Goal: Information Seeking & Learning: Learn about a topic

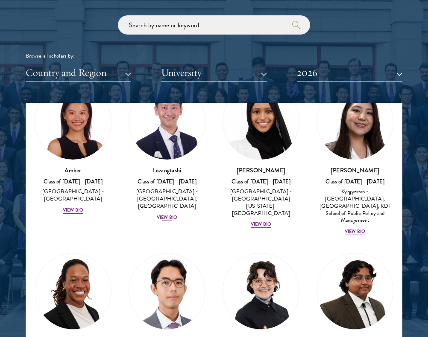
scroll to position [72, 0]
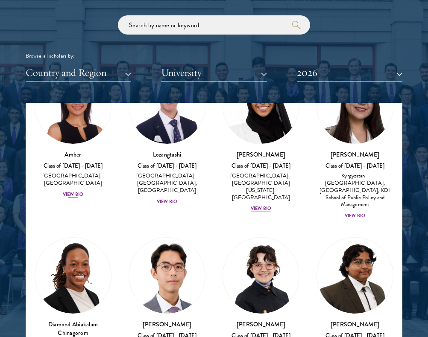
click at [74, 191] on div "View Bio" at bounding box center [73, 194] width 20 height 7
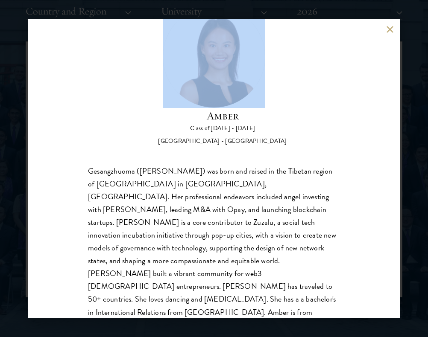
scroll to position [1112, 0]
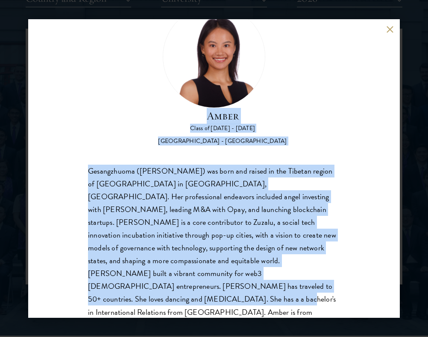
drag, startPoint x: 195, startPoint y: 151, endPoint x: 240, endPoint y: 300, distance: 154.7
click at [240, 300] on div "Amber Class of [DATE] - [DATE] [GEOGRAPHIC_DATA] - [GEOGRAPHIC_DATA] Gesangzhuo…" at bounding box center [213, 168] width 371 height 299
copy div "Amber Class of [DATE] - [DATE] [GEOGRAPHIC_DATA] - [GEOGRAPHIC_DATA] Gesangzhuo…"
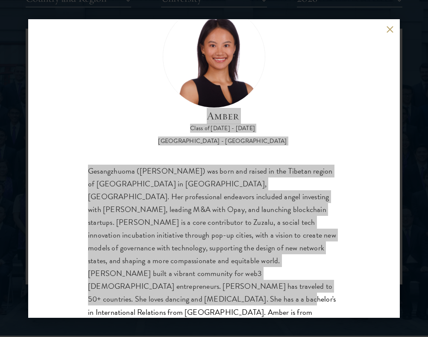
drag, startPoint x: 38, startPoint y: 285, endPoint x: 388, endPoint y: 32, distance: 431.5
click at [380, 41] on div "Amber Class of [DATE] - [DATE] [GEOGRAPHIC_DATA] - [GEOGRAPHIC_DATA] Gesangzhuo…" at bounding box center [213, 168] width 371 height 299
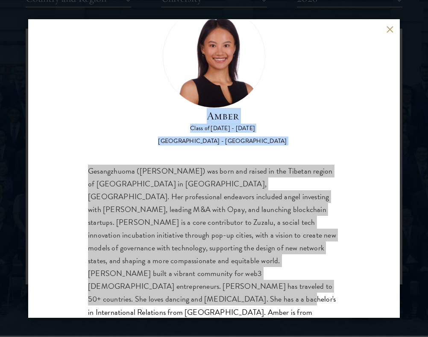
click at [388, 32] on button at bounding box center [389, 29] width 7 height 7
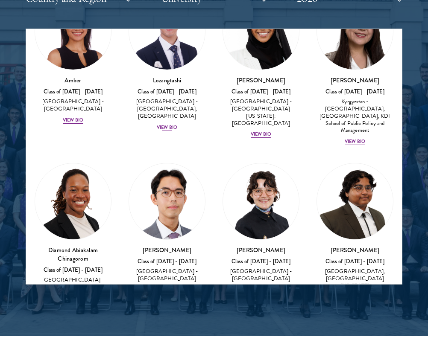
click at [168, 124] on div "View Bio" at bounding box center [167, 127] width 20 height 7
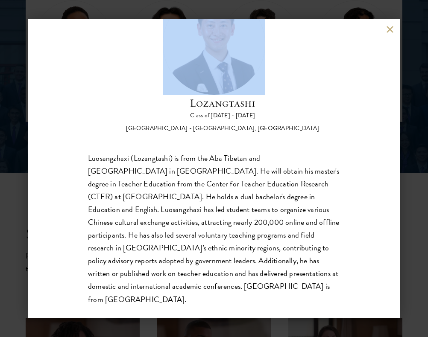
scroll to position [1301, 0]
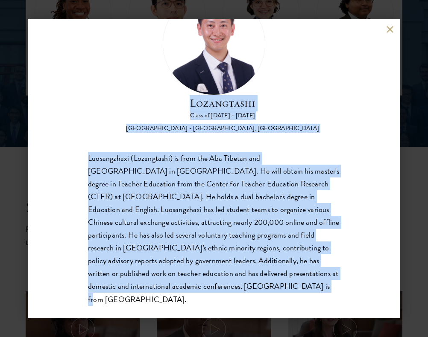
drag, startPoint x: 190, startPoint y: 150, endPoint x: 275, endPoint y: 305, distance: 177.4
click at [275, 305] on div "Lozangtashi Class of [DATE] - [DATE] [GEOGRAPHIC_DATA] - [GEOGRAPHIC_DATA], [GE…" at bounding box center [213, 168] width 371 height 299
copy div "Lozangtashi Class of [DATE] - [DATE] [GEOGRAPHIC_DATA] - [GEOGRAPHIC_DATA], [GE…"
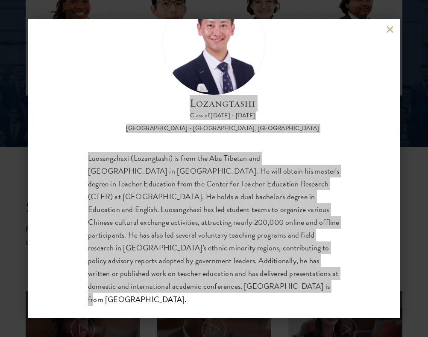
drag, startPoint x: 0, startPoint y: 279, endPoint x: 302, endPoint y: 218, distance: 308.7
click at [302, 218] on div "Luosangzhaxi (Lozangtashi) is from the Aba Tibetan and [GEOGRAPHIC_DATA] in [GE…" at bounding box center [214, 229] width 252 height 154
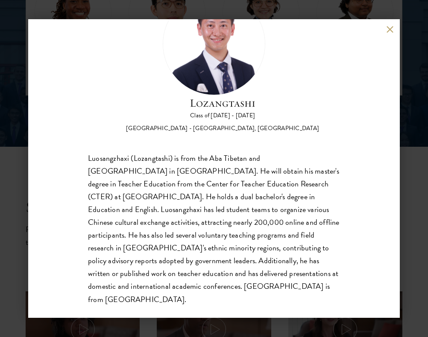
click at [393, 23] on div "Lozangtashi Class of [DATE] - [DATE] [GEOGRAPHIC_DATA] - [GEOGRAPHIC_DATA], [GE…" at bounding box center [213, 168] width 371 height 299
click at [389, 27] on button at bounding box center [389, 29] width 7 height 7
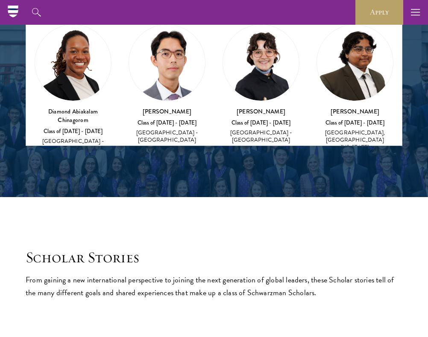
scroll to position [1251, 0]
click at [259, 148] on div "View Bio" at bounding box center [260, 151] width 20 height 7
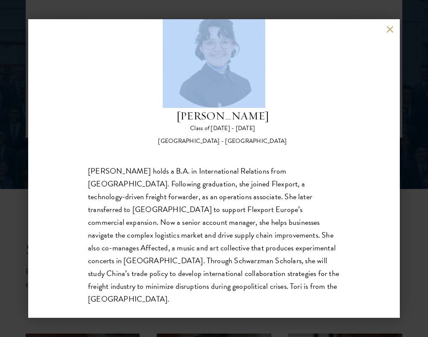
scroll to position [1278, 0]
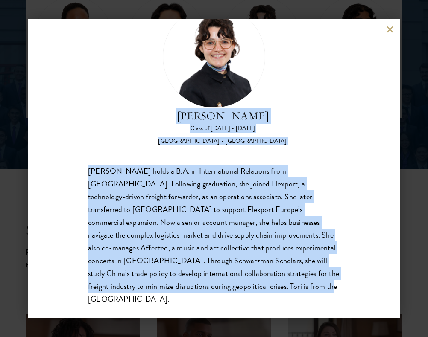
drag, startPoint x: 183, startPoint y: 154, endPoint x: 259, endPoint y: 302, distance: 166.2
click at [259, 302] on div "[PERSON_NAME] Class of [DATE] - [DATE] [GEOGRAPHIC_DATA] - [GEOGRAPHIC_DATA] [P…" at bounding box center [213, 168] width 371 height 299
copy div "[PERSON_NAME] Class of [DATE] - [DATE] [GEOGRAPHIC_DATA] - Pomona College [PERS…"
click at [384, 23] on div "[PERSON_NAME] Class of [DATE] - [DATE] [GEOGRAPHIC_DATA] - [GEOGRAPHIC_DATA] [P…" at bounding box center [213, 168] width 371 height 299
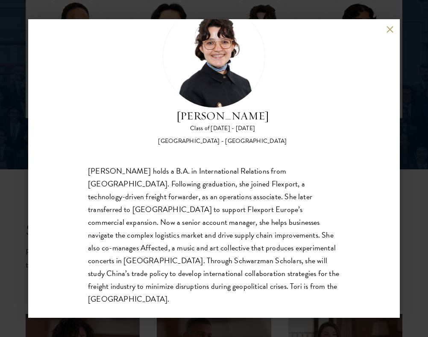
click at [388, 30] on button at bounding box center [389, 29] width 7 height 7
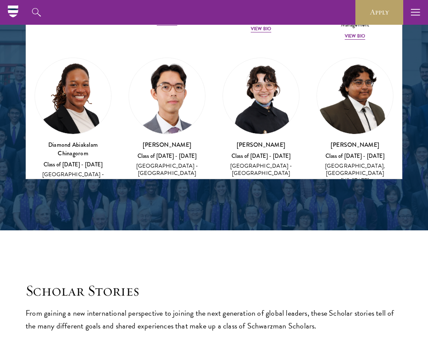
scroll to position [57, 0]
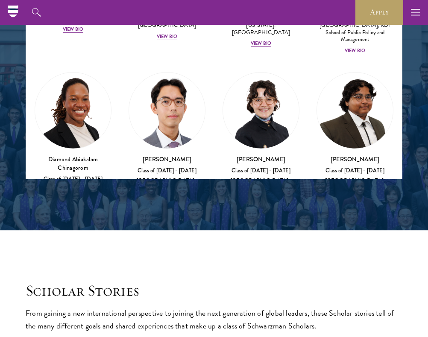
click at [352, 155] on h3 "[PERSON_NAME]" at bounding box center [354, 159] width 77 height 9
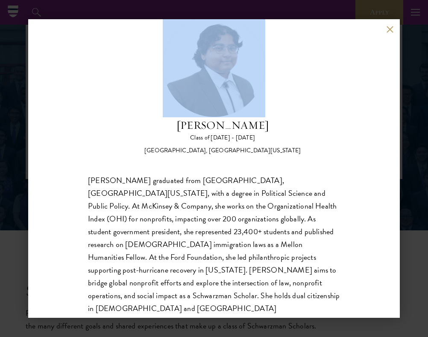
scroll to position [39, 0]
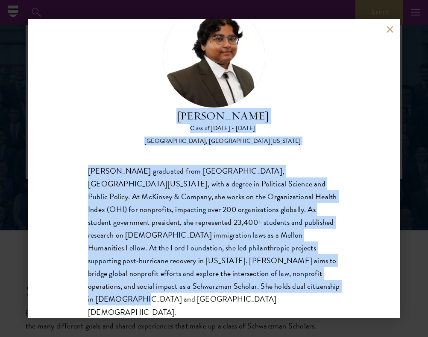
drag, startPoint x: 189, startPoint y: 157, endPoint x: 307, endPoint y: 285, distance: 173.9
click at [307, 285] on div "[PERSON_NAME] Class of [DATE] - [DATE] [GEOGRAPHIC_DATA] - [GEOGRAPHIC_DATA], […" at bounding box center [214, 162] width 252 height 313
copy div "[PERSON_NAME] Class of [DATE] - [DATE] [GEOGRAPHIC_DATA], [GEOGRAPHIC_DATA][US_…"
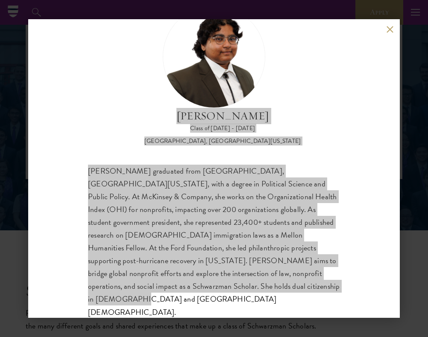
drag, startPoint x: 2, startPoint y: 278, endPoint x: 269, endPoint y: 205, distance: 276.9
click at [269, 205] on div "[PERSON_NAME] graduated from [GEOGRAPHIC_DATA], [GEOGRAPHIC_DATA][US_STATE], wi…" at bounding box center [214, 242] width 252 height 154
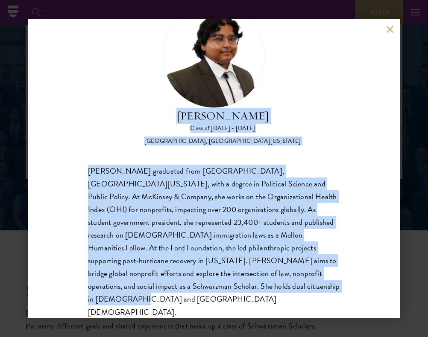
click at [386, 30] on button at bounding box center [389, 29] width 7 height 7
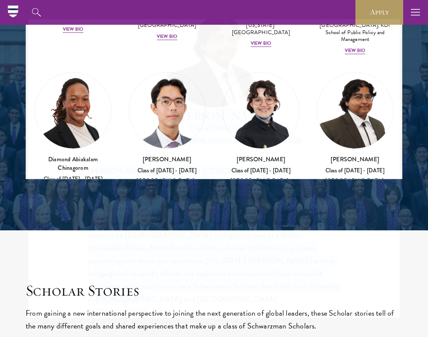
click at [388, 30] on button at bounding box center [389, 29] width 7 height 7
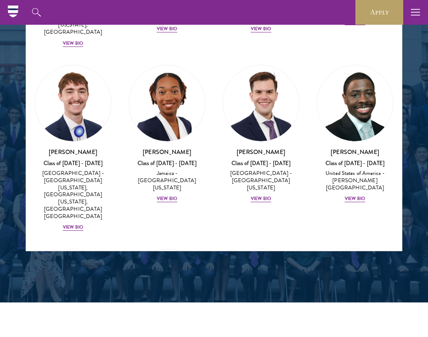
scroll to position [5308, 0]
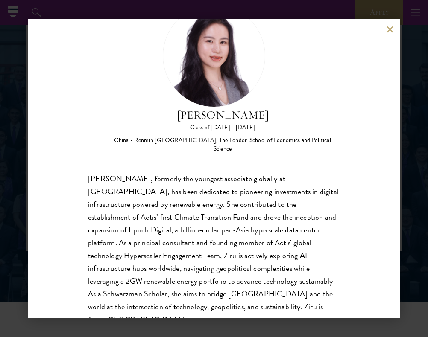
scroll to position [39, 0]
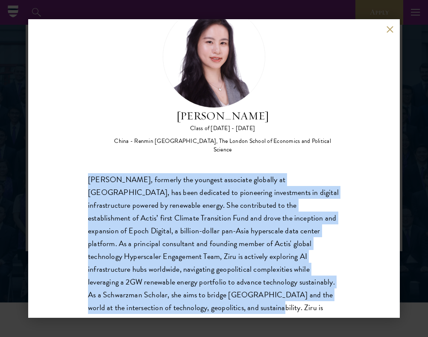
drag, startPoint x: 84, startPoint y: 170, endPoint x: 355, endPoint y: 297, distance: 299.3
click at [355, 297] on div "[PERSON_NAME] Class of [DATE] - [DATE] [GEOGRAPHIC_DATA] - Renmin [GEOGRAPHIC_D…" at bounding box center [213, 168] width 371 height 299
copy div "[PERSON_NAME], formerly the youngest associate globally at [GEOGRAPHIC_DATA], h…"
click at [390, 29] on button at bounding box center [389, 29] width 7 height 7
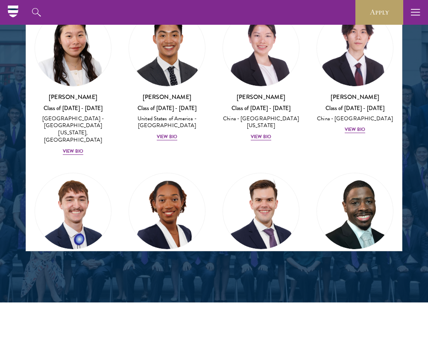
scroll to position [5195, 0]
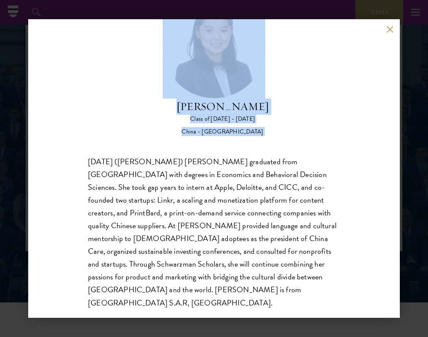
scroll to position [52, 0]
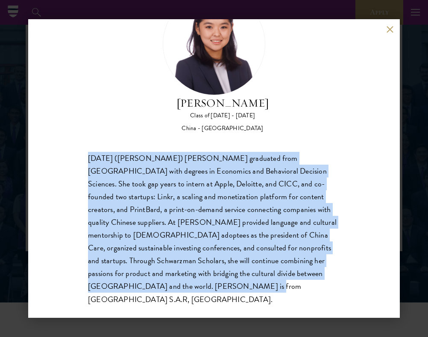
drag, startPoint x: 87, startPoint y: 204, endPoint x: 237, endPoint y: 285, distance: 169.9
click at [237, 285] on div "[PERSON_NAME] Class of [DATE] - [DATE] [GEOGRAPHIC_DATA] - [GEOGRAPHIC_DATA] [D…" at bounding box center [213, 168] width 371 height 299
copy div "[DATE] ([PERSON_NAME]) [PERSON_NAME] graduated from [GEOGRAPHIC_DATA] with degr…"
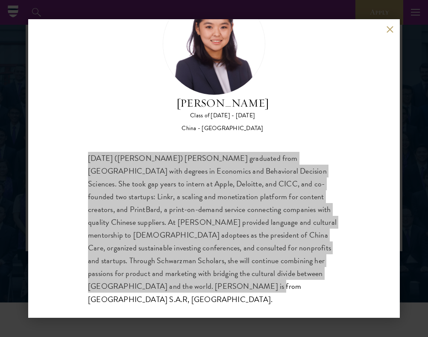
drag, startPoint x: 38, startPoint y: 271, endPoint x: 252, endPoint y: 224, distance: 219.9
click at [252, 224] on div "[DATE] ([PERSON_NAME]) [PERSON_NAME] graduated from [GEOGRAPHIC_DATA] with degr…" at bounding box center [214, 229] width 252 height 154
click at [387, 32] on button at bounding box center [389, 29] width 7 height 7
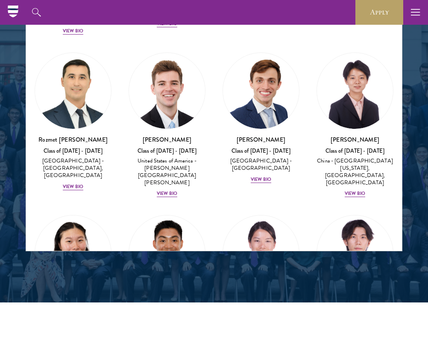
scroll to position [4994, 0]
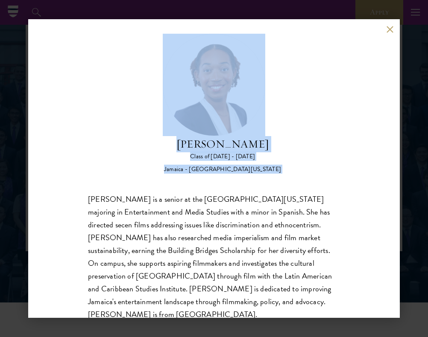
scroll to position [26, 0]
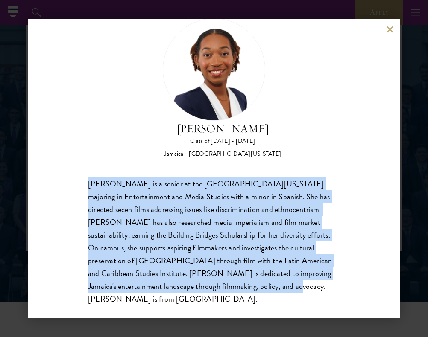
drag, startPoint x: 89, startPoint y: 209, endPoint x: 204, endPoint y: 288, distance: 140.5
click at [204, 288] on div "[PERSON_NAME] is a senior at the [GEOGRAPHIC_DATA][US_STATE] majoring in Entert…" at bounding box center [214, 241] width 252 height 128
copy div "[PERSON_NAME] is a senior at the [GEOGRAPHIC_DATA][US_STATE] majoring in Entert…"
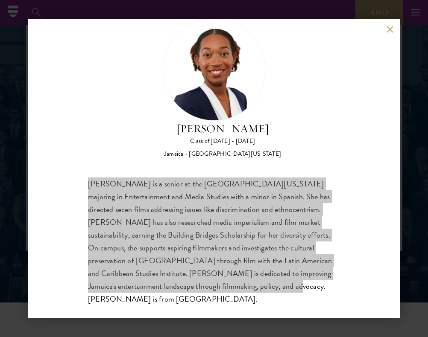
drag, startPoint x: 44, startPoint y: 268, endPoint x: 204, endPoint y: 248, distance: 161.2
click at [204, 248] on div "[PERSON_NAME] is a senior at the [GEOGRAPHIC_DATA][US_STATE] majoring in Entert…" at bounding box center [214, 241] width 252 height 128
drag, startPoint x: 8, startPoint y: 263, endPoint x: 236, endPoint y: 243, distance: 228.8
click at [236, 243] on div "[PERSON_NAME] is a senior at the [GEOGRAPHIC_DATA][US_STATE] majoring in Entert…" at bounding box center [214, 241] width 252 height 128
click at [176, 220] on div "[PERSON_NAME] is a senior at the [GEOGRAPHIC_DATA][US_STATE] majoring in Entert…" at bounding box center [214, 241] width 252 height 128
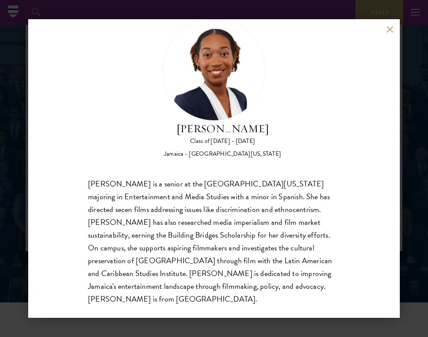
click at [389, 31] on button at bounding box center [389, 29] width 7 height 7
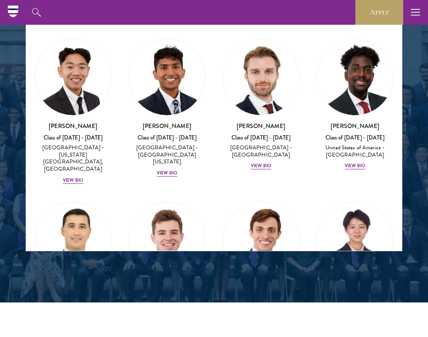
scroll to position [4840, 0]
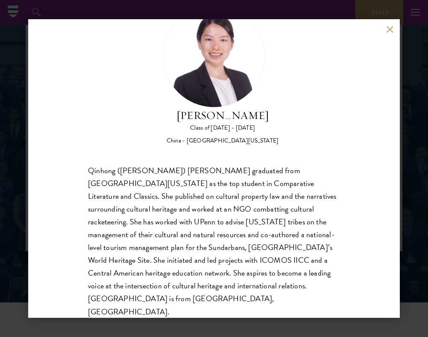
scroll to position [39, 0]
click at [389, 28] on button at bounding box center [389, 29] width 7 height 7
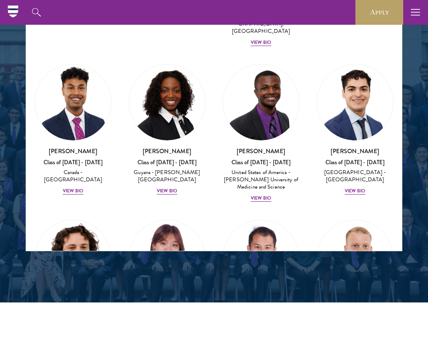
scroll to position [1785, 0]
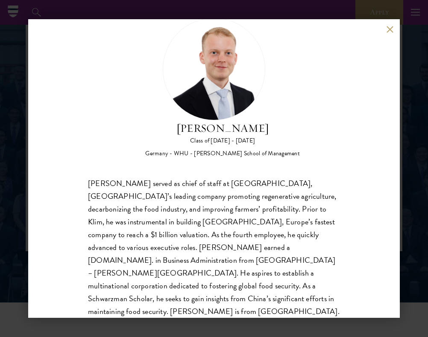
scroll to position [26, 0]
click at [388, 29] on button at bounding box center [389, 29] width 7 height 7
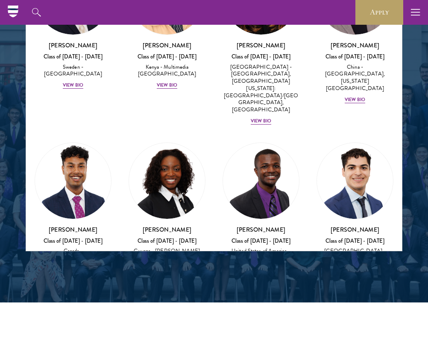
scroll to position [1696, 0]
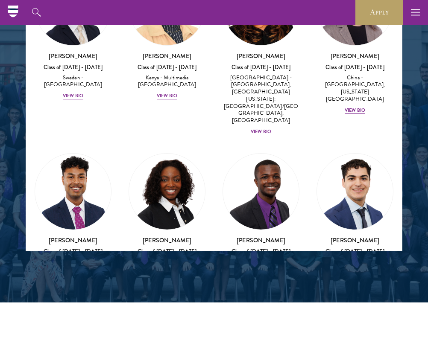
click at [176, 154] on img at bounding box center [167, 192] width 76 height 76
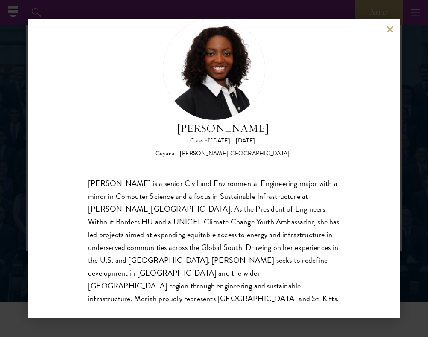
scroll to position [26, 0]
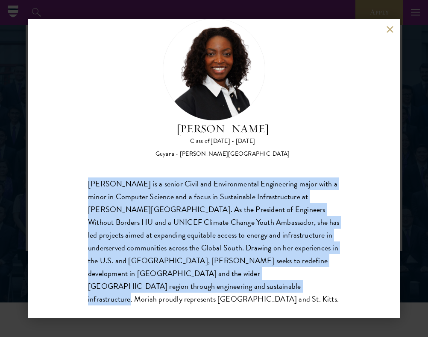
drag, startPoint x: 88, startPoint y: 181, endPoint x: 126, endPoint y: 287, distance: 111.9
click at [126, 287] on div "[PERSON_NAME] is a senior Civil and Environmental Engineering major with a mino…" at bounding box center [214, 241] width 252 height 128
copy div "[PERSON_NAME] is a senior Civil and Environmental Engineering major with a mino…"
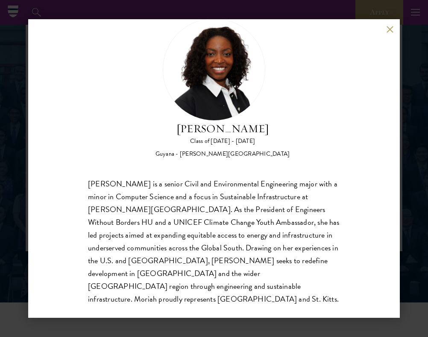
click at [387, 33] on div "[PERSON_NAME] Class of [DATE] - [DATE] [GEOGRAPHIC_DATA] - [PERSON_NAME][GEOGRA…" at bounding box center [213, 168] width 371 height 299
click at [389, 33] on div "[PERSON_NAME] Class of [DATE] - [DATE] [GEOGRAPHIC_DATA] - [PERSON_NAME][GEOGRA…" at bounding box center [213, 168] width 371 height 299
click at [390, 26] on button at bounding box center [389, 29] width 7 height 7
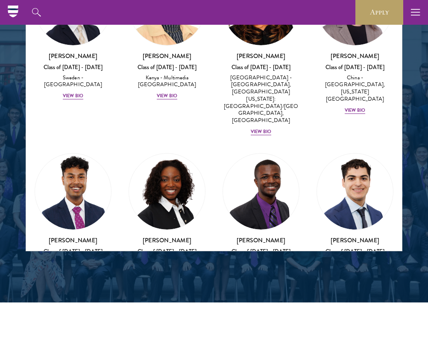
click at [370, 154] on img at bounding box center [355, 192] width 76 height 76
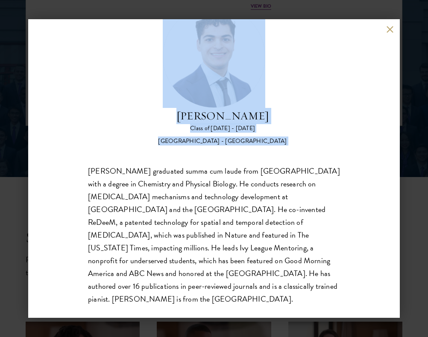
scroll to position [1288, 0]
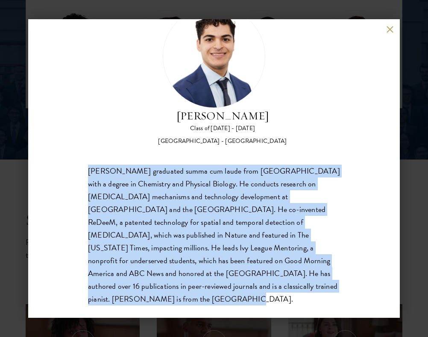
drag, startPoint x: 88, startPoint y: 208, endPoint x: 230, endPoint y: 282, distance: 159.7
click at [231, 283] on div "[PERSON_NAME] graduated summa cum laude from [GEOGRAPHIC_DATA] with a degree in…" at bounding box center [214, 235] width 252 height 141
copy div "[PERSON_NAME] graduated summa cum laude from [GEOGRAPHIC_DATA] with a degree in…"
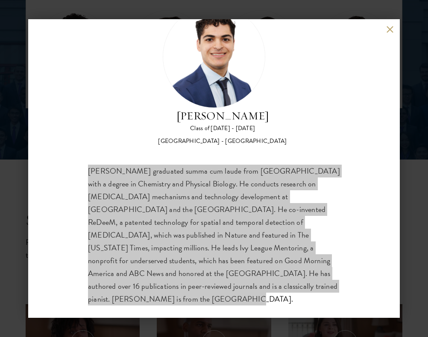
drag, startPoint x: 41, startPoint y: 244, endPoint x: 245, endPoint y: 203, distance: 208.6
click at [245, 203] on div "[PERSON_NAME] graduated summa cum laude from [GEOGRAPHIC_DATA] with a degree in…" at bounding box center [214, 235] width 252 height 141
drag, startPoint x: 11, startPoint y: 177, endPoint x: 95, endPoint y: 258, distance: 116.2
click at [145, 266] on div "[PERSON_NAME] graduated summa cum laude from [GEOGRAPHIC_DATA] with a degree in…" at bounding box center [214, 235] width 252 height 141
drag, startPoint x: 0, startPoint y: 248, endPoint x: 139, endPoint y: 225, distance: 141.0
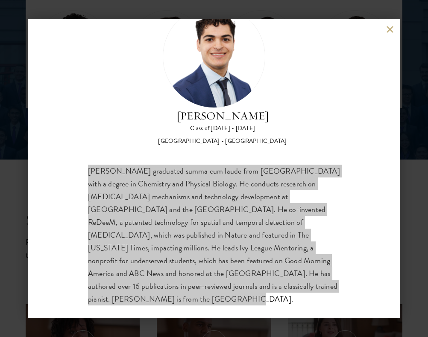
click at [201, 225] on div "[PERSON_NAME] graduated summa cum laude from [GEOGRAPHIC_DATA] with a degree in…" at bounding box center [214, 235] width 252 height 141
drag, startPoint x: 0, startPoint y: 220, endPoint x: 224, endPoint y: 197, distance: 225.6
click at [224, 197] on div "[PERSON_NAME] graduated summa cum laude from [GEOGRAPHIC_DATA] with a degree in…" at bounding box center [214, 235] width 252 height 141
drag, startPoint x: 2, startPoint y: 188, endPoint x: 210, endPoint y: 254, distance: 218.0
click at [212, 255] on div "[PERSON_NAME] graduated summa cum laude from [GEOGRAPHIC_DATA] with a degree in…" at bounding box center [214, 235] width 252 height 141
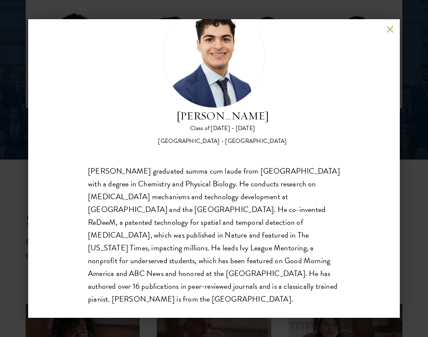
click at [240, 289] on div "[PERSON_NAME] graduated summa cum laude from [GEOGRAPHIC_DATA] with a degree in…" at bounding box center [214, 235] width 252 height 141
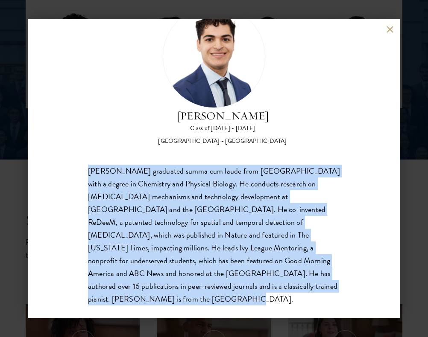
drag, startPoint x: 233, startPoint y: 286, endPoint x: 80, endPoint y: 169, distance: 193.5
click at [80, 169] on div "[PERSON_NAME] Class of [DATE] - [DATE] [GEOGRAPHIC_DATA] - [GEOGRAPHIC_DATA] [P…" at bounding box center [213, 168] width 371 height 299
copy div "[PERSON_NAME] graduated summa cum laude from [GEOGRAPHIC_DATA] with a degree in…"
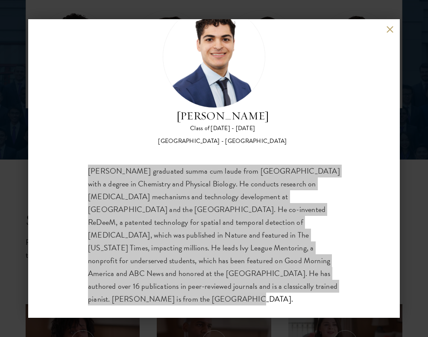
drag, startPoint x: 12, startPoint y: 199, endPoint x: 204, endPoint y: 138, distance: 202.3
click at [263, 225] on div "[PERSON_NAME] graduated summa cum laude from [GEOGRAPHIC_DATA] with a degree in…" at bounding box center [214, 235] width 252 height 141
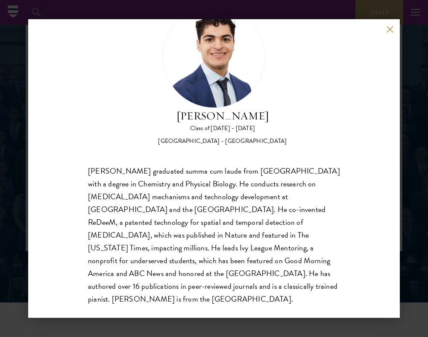
click at [384, 32] on div "[PERSON_NAME] Class of [DATE] - [DATE] [GEOGRAPHIC_DATA] - [GEOGRAPHIC_DATA] [P…" at bounding box center [213, 168] width 371 height 299
click at [384, 31] on div "[PERSON_NAME] Class of [DATE] - [DATE] [GEOGRAPHIC_DATA] - [GEOGRAPHIC_DATA] [P…" at bounding box center [213, 168] width 371 height 299
click at [388, 28] on button at bounding box center [389, 29] width 7 height 7
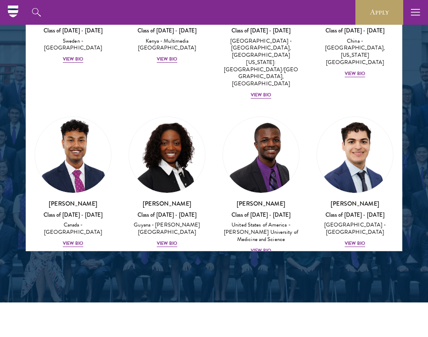
scroll to position [1743, 0]
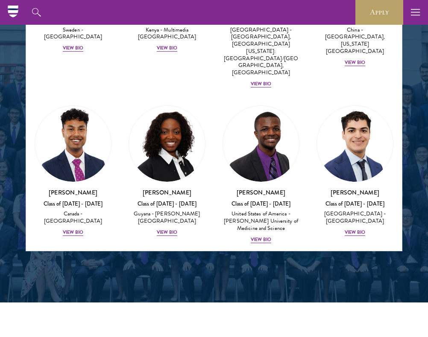
click at [174, 262] on img at bounding box center [167, 300] width 76 height 76
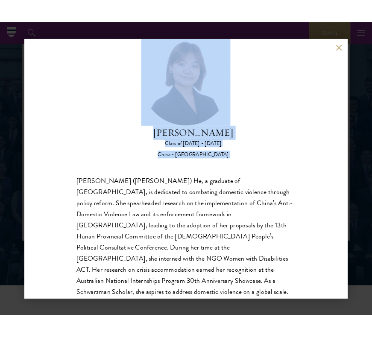
scroll to position [39, 0]
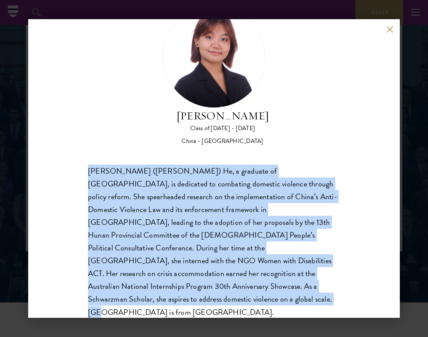
drag, startPoint x: 86, startPoint y: 206, endPoint x: 299, endPoint y: 290, distance: 228.2
click at [299, 290] on div "[PERSON_NAME] Class of [DATE] - [DATE] [GEOGRAPHIC_DATA] - [GEOGRAPHIC_DATA] [P…" at bounding box center [213, 168] width 371 height 299
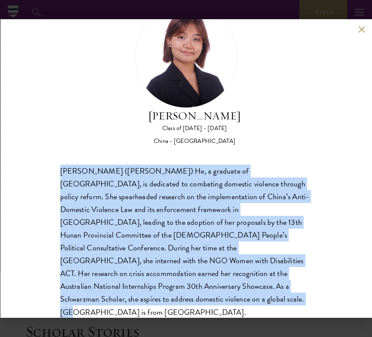
click at [116, 162] on div "[PERSON_NAME] Class of [DATE] - [DATE] [GEOGRAPHIC_DATA] - [GEOGRAPHIC_DATA] [P…" at bounding box center [186, 162] width 252 height 313
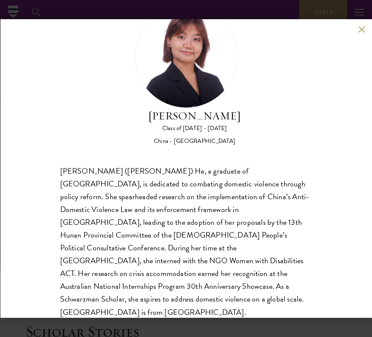
click at [362, 31] on button at bounding box center [361, 29] width 7 height 7
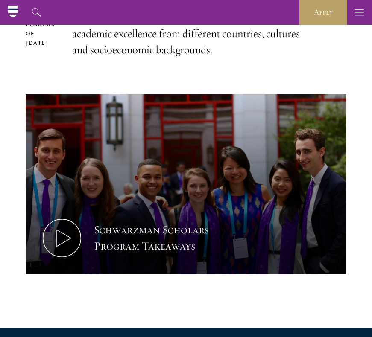
scroll to position [254, 0]
